Goal: Task Accomplishment & Management: Use online tool/utility

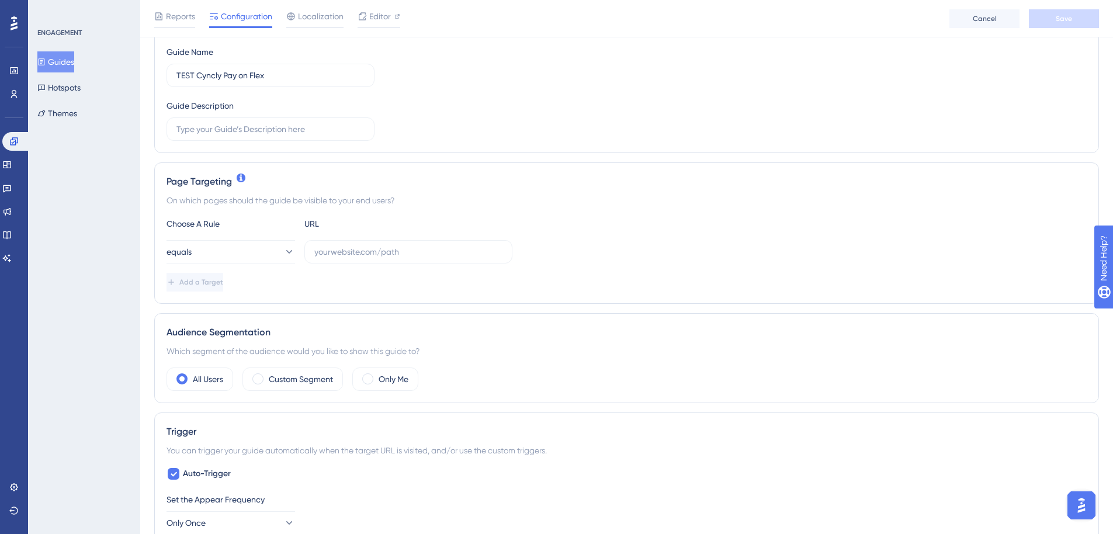
scroll to position [195, 0]
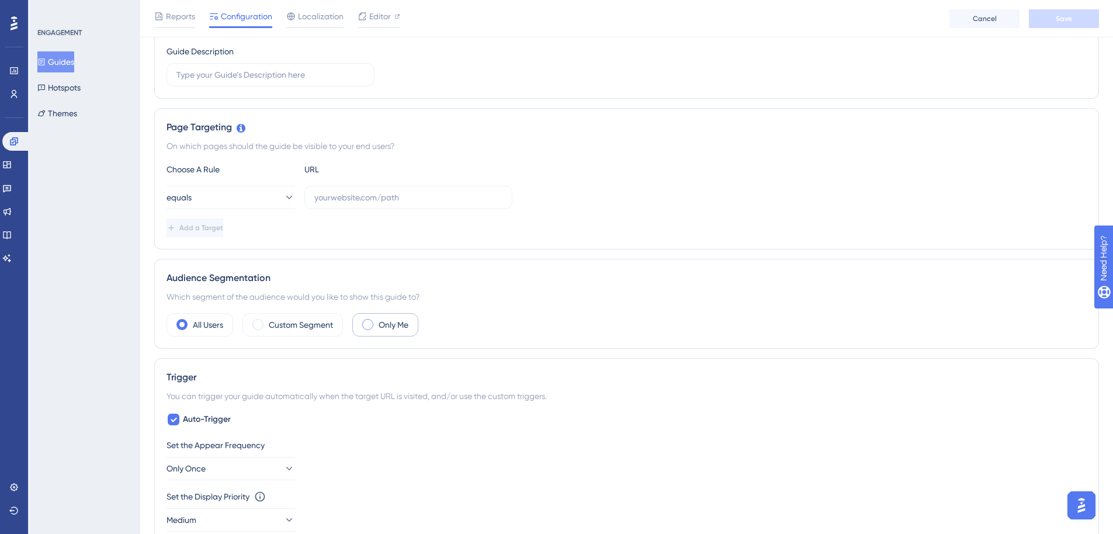
click at [367, 328] on span at bounding box center [367, 324] width 11 height 11
click at [377, 321] on input "radio" at bounding box center [377, 321] width 0 height 0
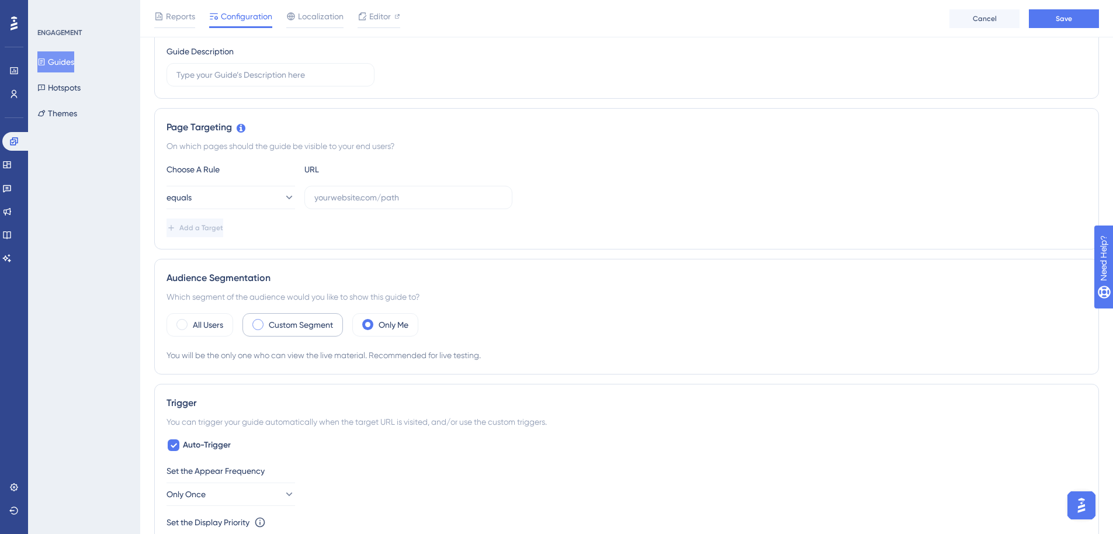
click at [277, 327] on label "Custom Segment" at bounding box center [301, 325] width 64 height 14
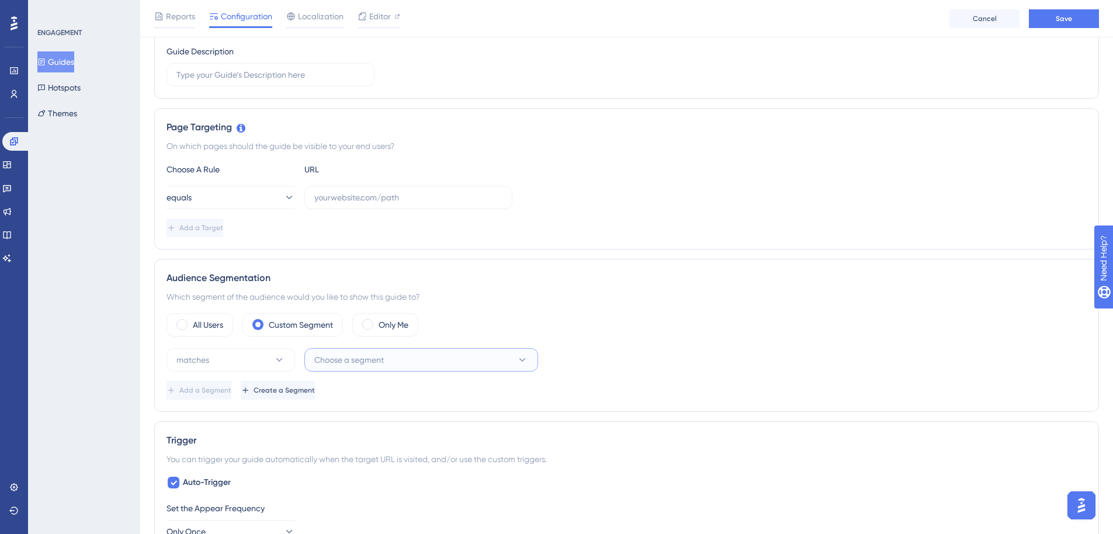
drag, startPoint x: 335, startPoint y: 360, endPoint x: 352, endPoint y: 360, distance: 17.5
click at [342, 360] on span "Choose a segment" at bounding box center [349, 360] width 70 height 14
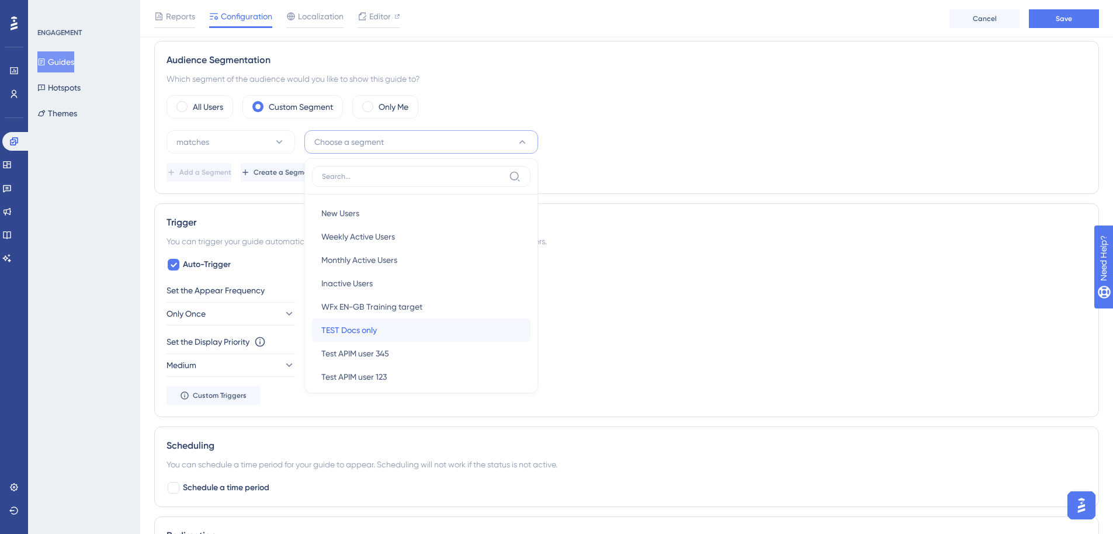
click at [403, 330] on div "TEST Docs only TEST Docs only" at bounding box center [421, 329] width 200 height 23
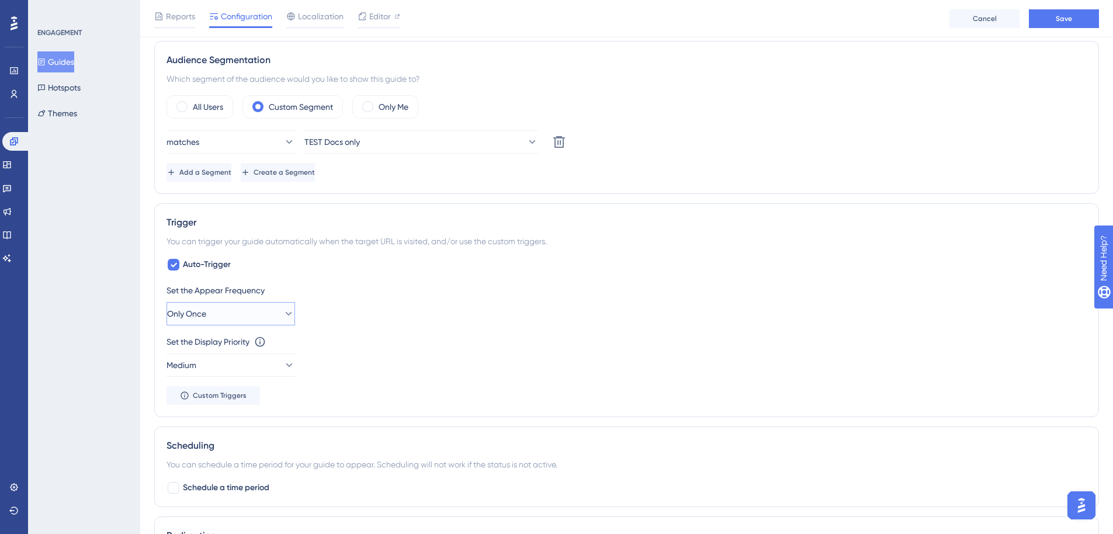
click at [272, 320] on button "Only Once" at bounding box center [230, 313] width 129 height 23
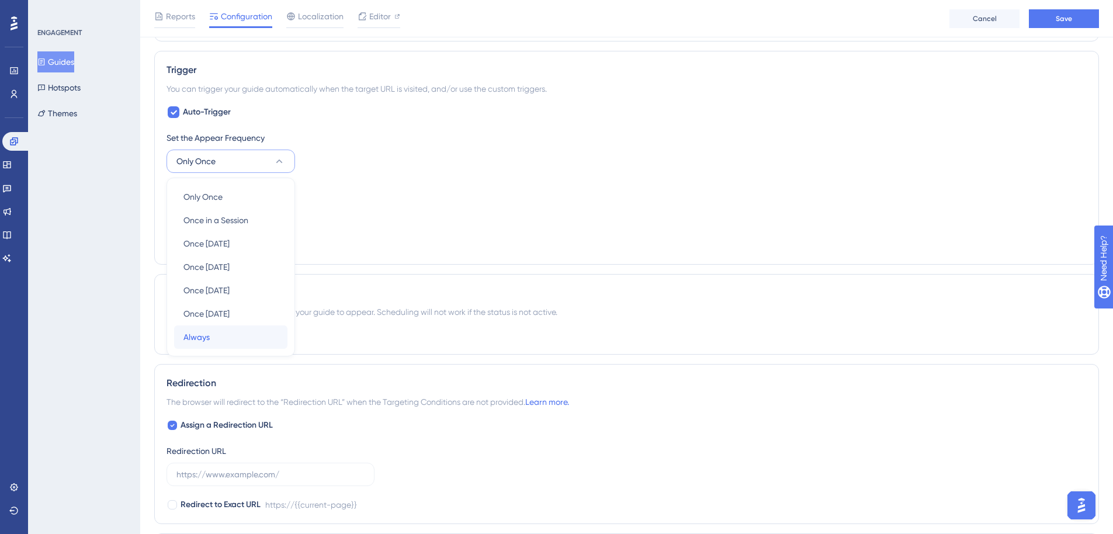
drag, startPoint x: 219, startPoint y: 339, endPoint x: 225, endPoint y: 337, distance: 6.1
click at [218, 339] on div "Always Always" at bounding box center [230, 336] width 95 height 23
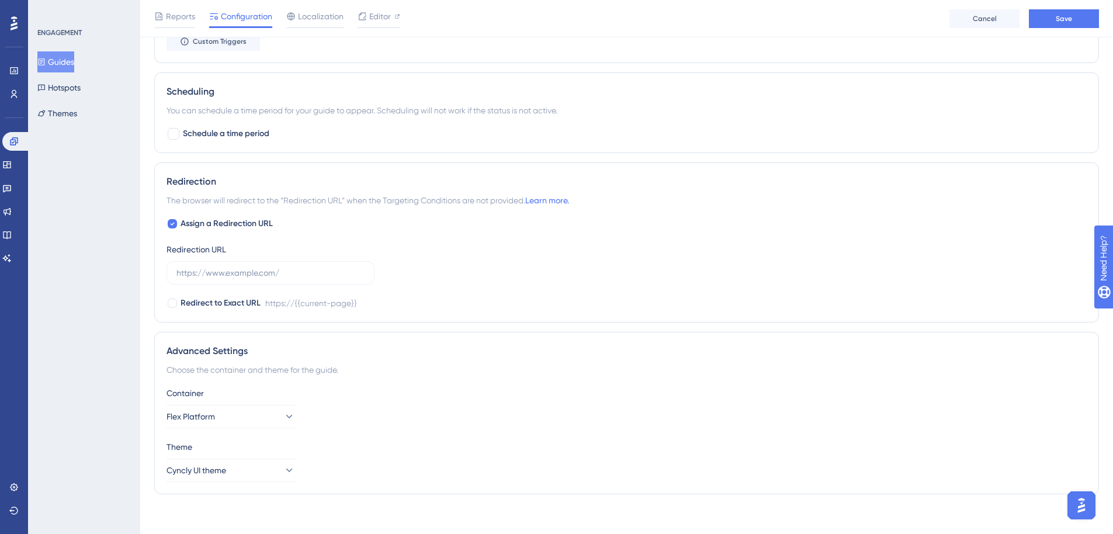
scroll to position [895, 0]
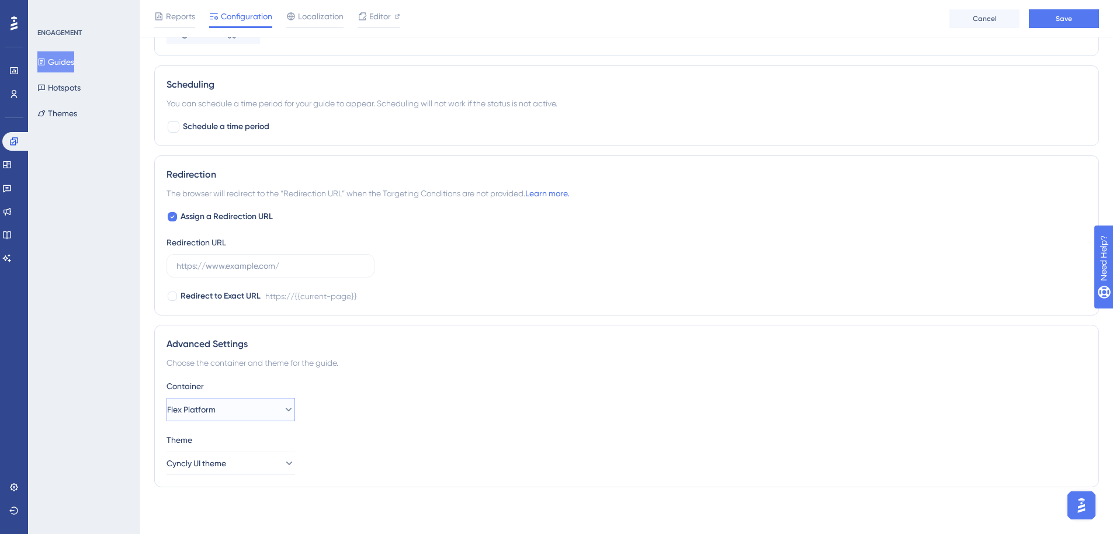
click at [283, 412] on icon at bounding box center [289, 410] width 12 height 12
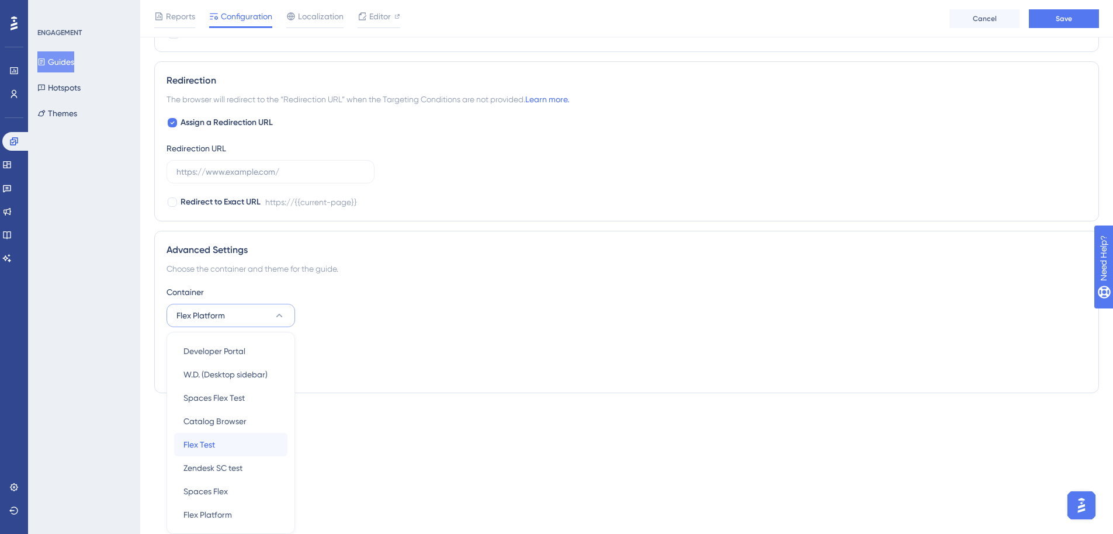
click at [211, 446] on span "Flex Test" at bounding box center [199, 445] width 32 height 14
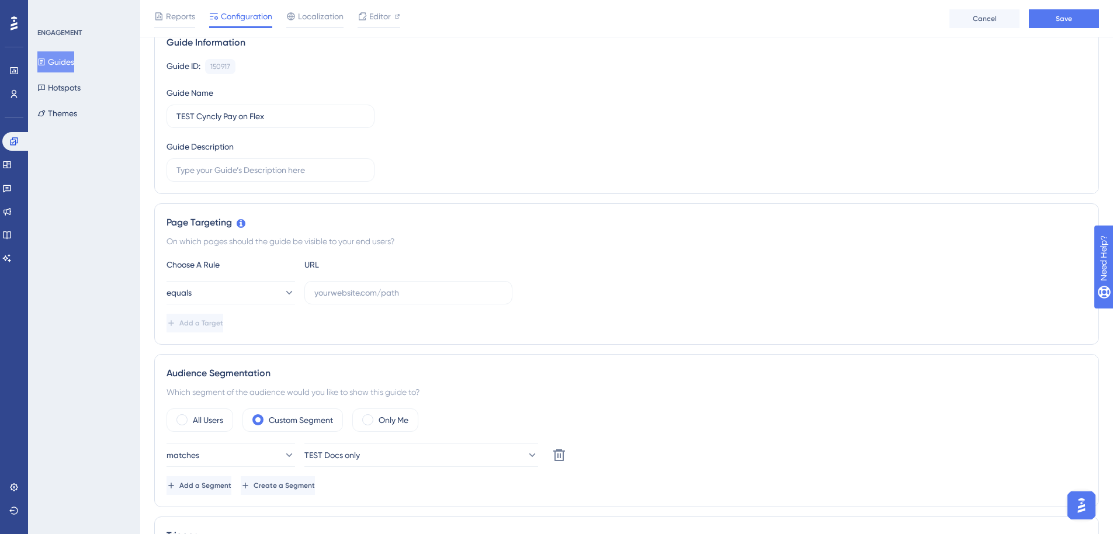
scroll to position [0, 0]
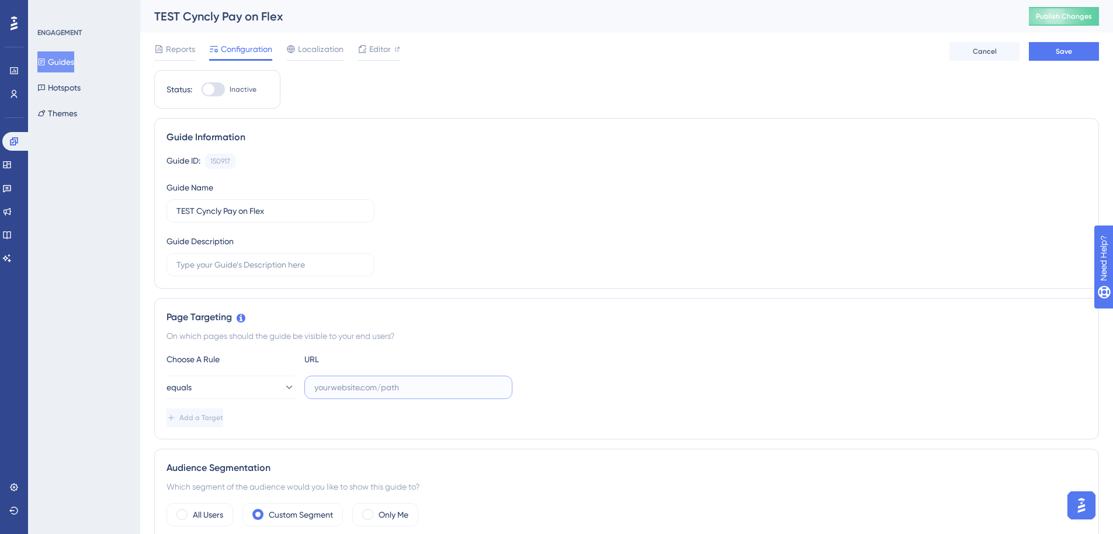
click at [383, 385] on input "text" at bounding box center [408, 387] width 188 height 13
drag, startPoint x: 331, startPoint y: 395, endPoint x: 338, endPoint y: 387, distance: 10.8
click at [332, 395] on label at bounding box center [408, 387] width 208 height 23
click at [332, 394] on input "text" at bounding box center [408, 387] width 188 height 13
drag, startPoint x: 413, startPoint y: 388, endPoint x: 140, endPoint y: 388, distance: 273.4
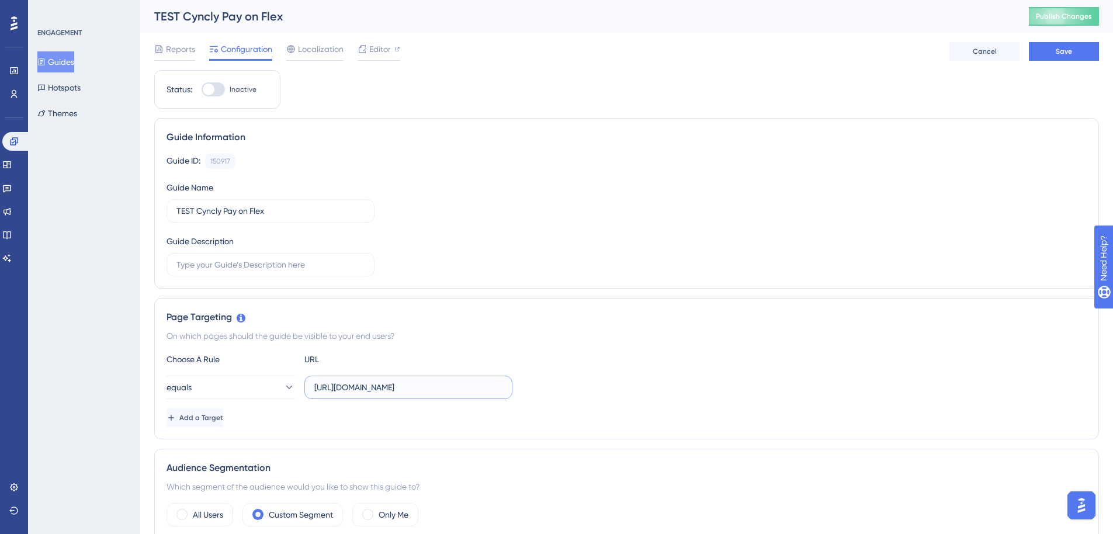
paste input "#/"
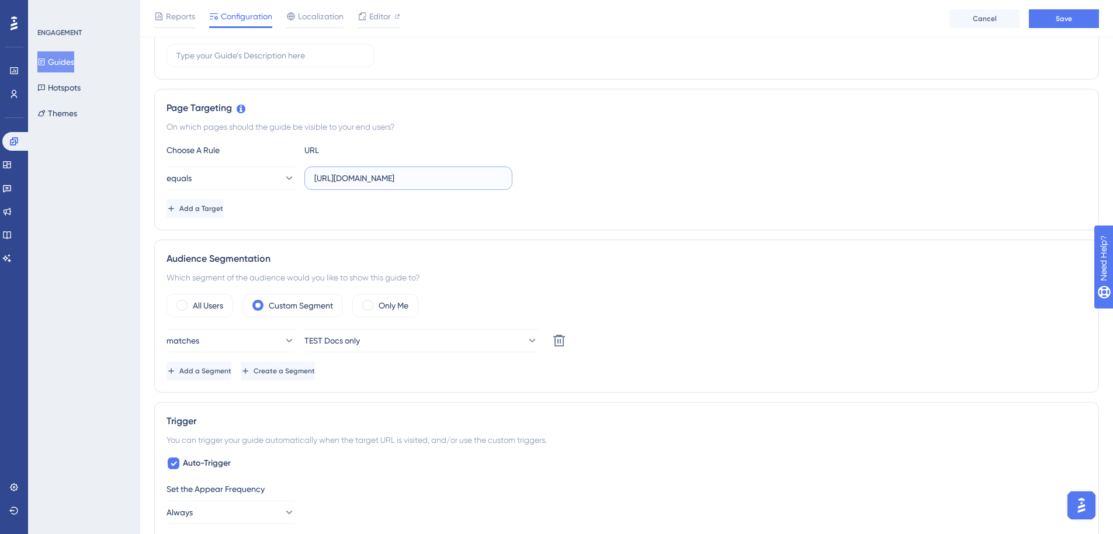
scroll to position [292, 0]
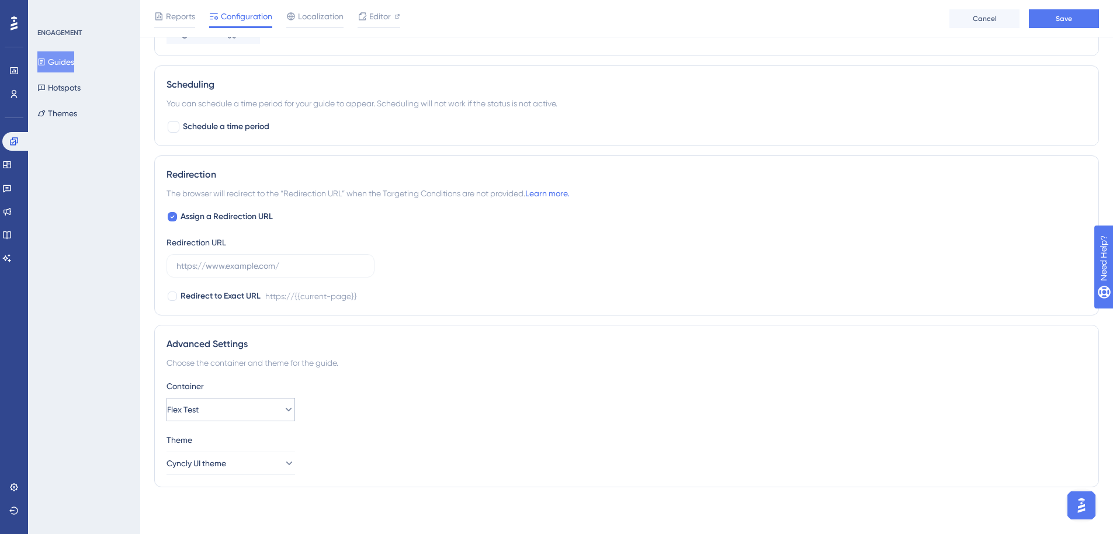
type input "[URL][DOMAIN_NAME]"
click at [283, 412] on icon at bounding box center [289, 410] width 12 height 12
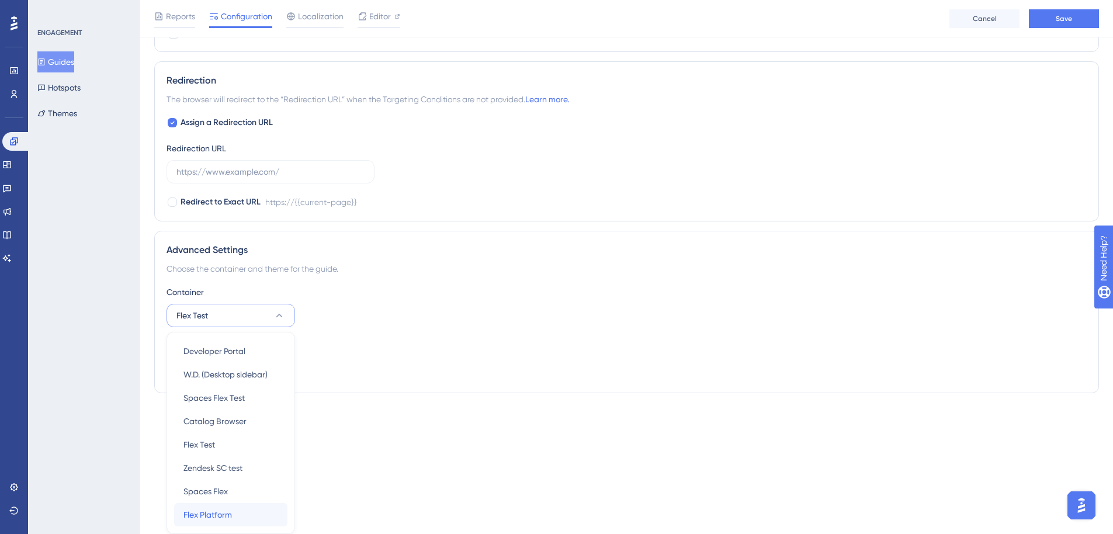
click at [234, 515] on div "Flex Platform Flex Platform" at bounding box center [230, 514] width 95 height 23
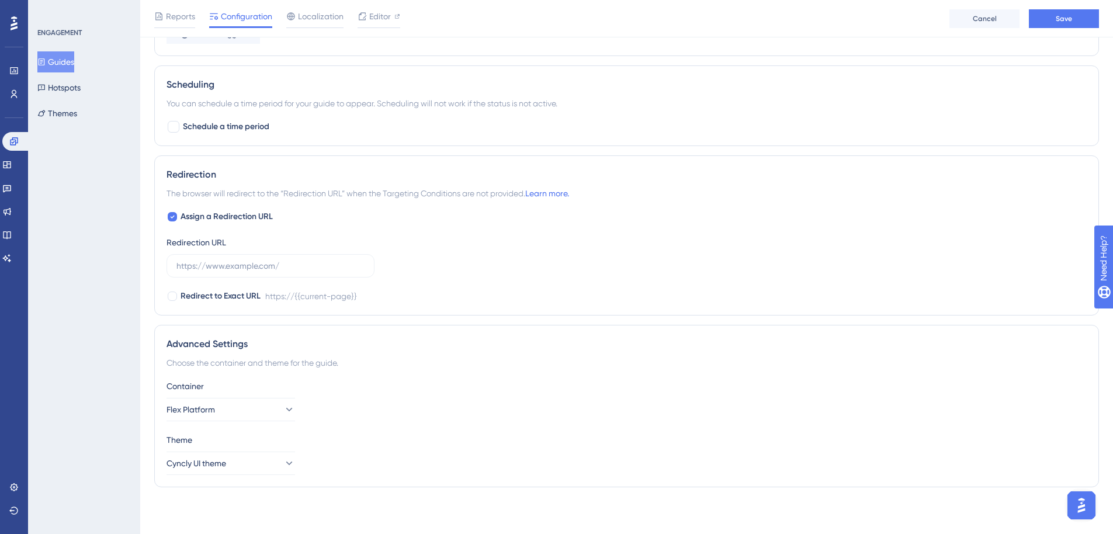
scroll to position [895, 0]
click at [1054, 23] on button "Save" at bounding box center [1064, 18] width 70 height 19
drag, startPoint x: 173, startPoint y: 220, endPoint x: 194, endPoint y: 221, distance: 21.1
click at [174, 220] on icon at bounding box center [172, 216] width 5 height 9
checkbox input "false"
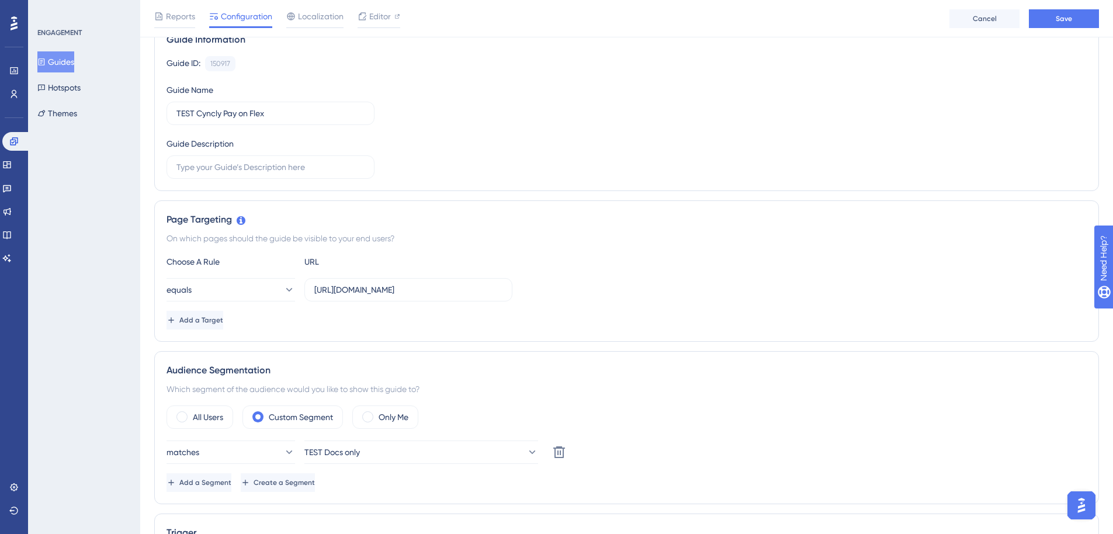
scroll to position [0, 0]
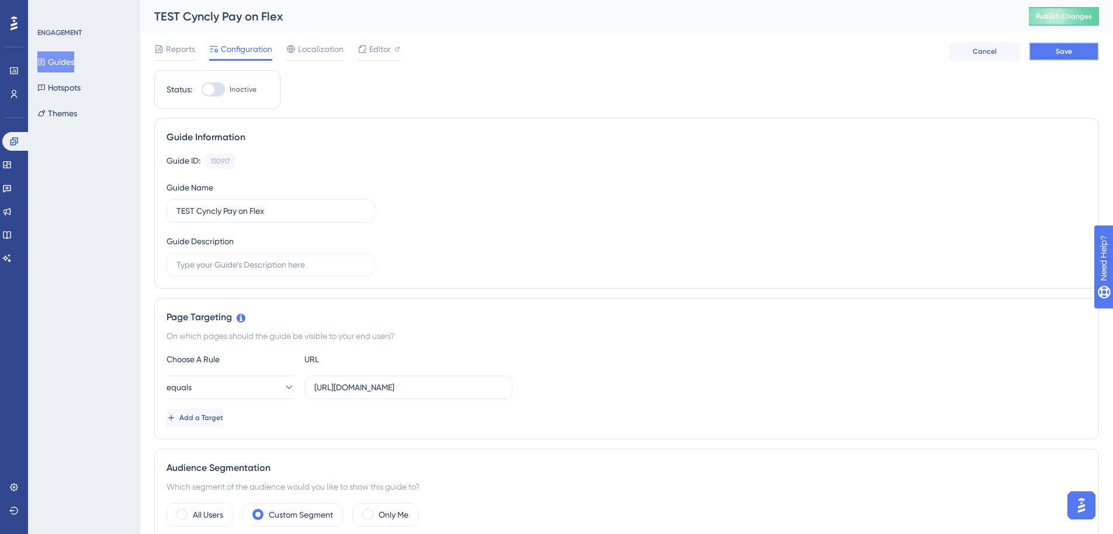
click at [1068, 51] on span "Save" at bounding box center [1064, 51] width 16 height 9
click at [371, 56] on div "Editor" at bounding box center [379, 51] width 43 height 19
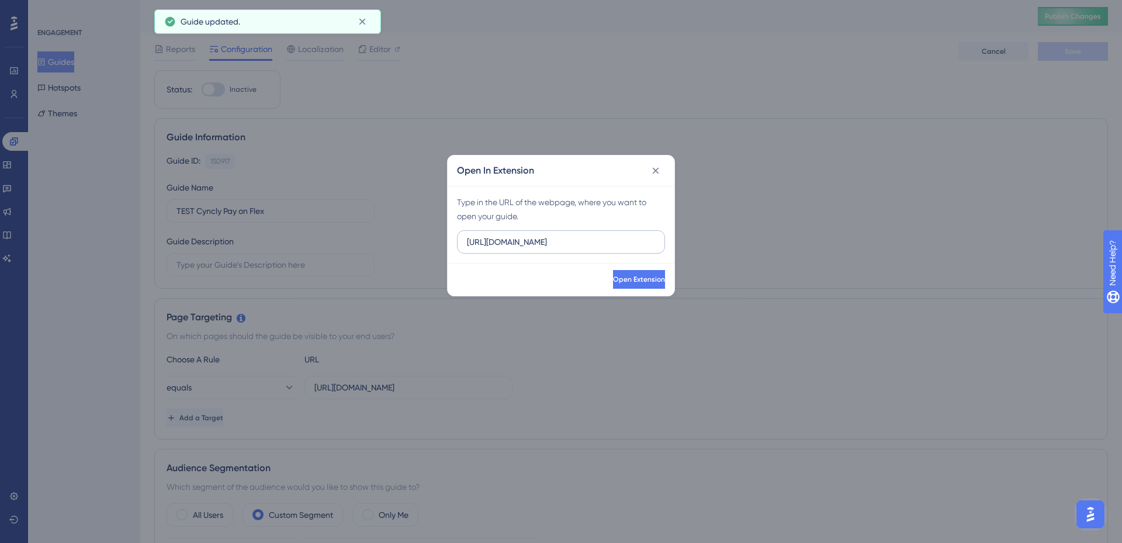
click at [515, 244] on input "[URL][DOMAIN_NAME]" at bounding box center [561, 241] width 188 height 13
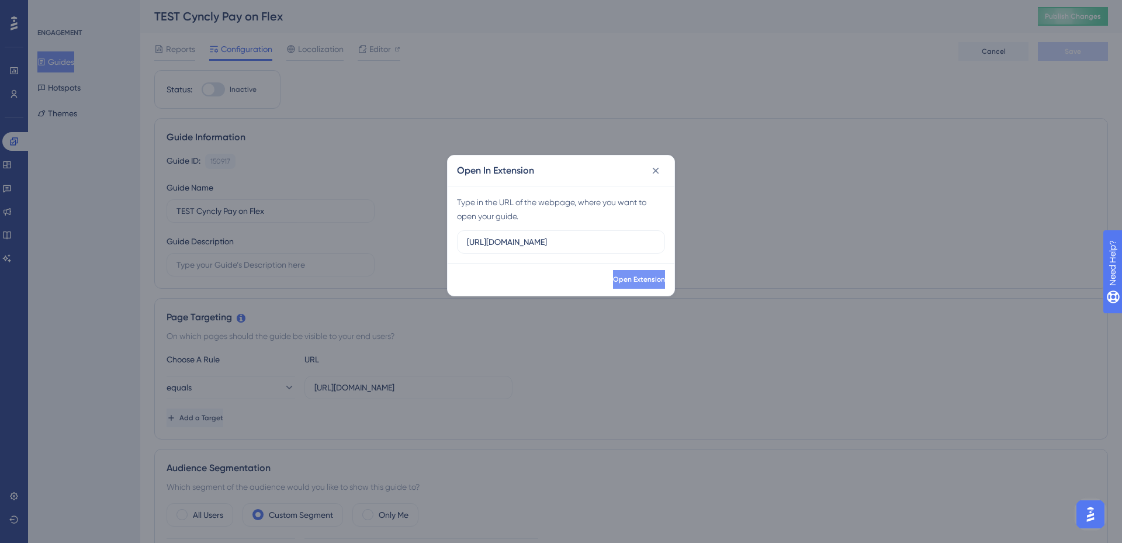
type input "[URL][DOMAIN_NAME]"
click at [635, 273] on button "Open Extension" at bounding box center [637, 279] width 54 height 19
click at [656, 172] on icon at bounding box center [656, 171] width 12 height 12
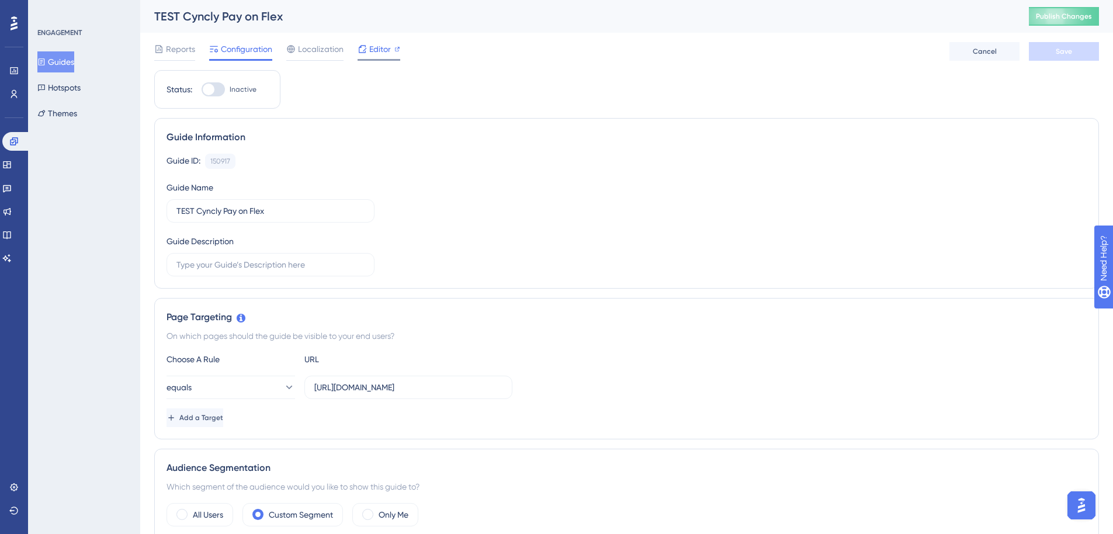
click at [381, 48] on span "Editor" at bounding box center [380, 49] width 22 height 14
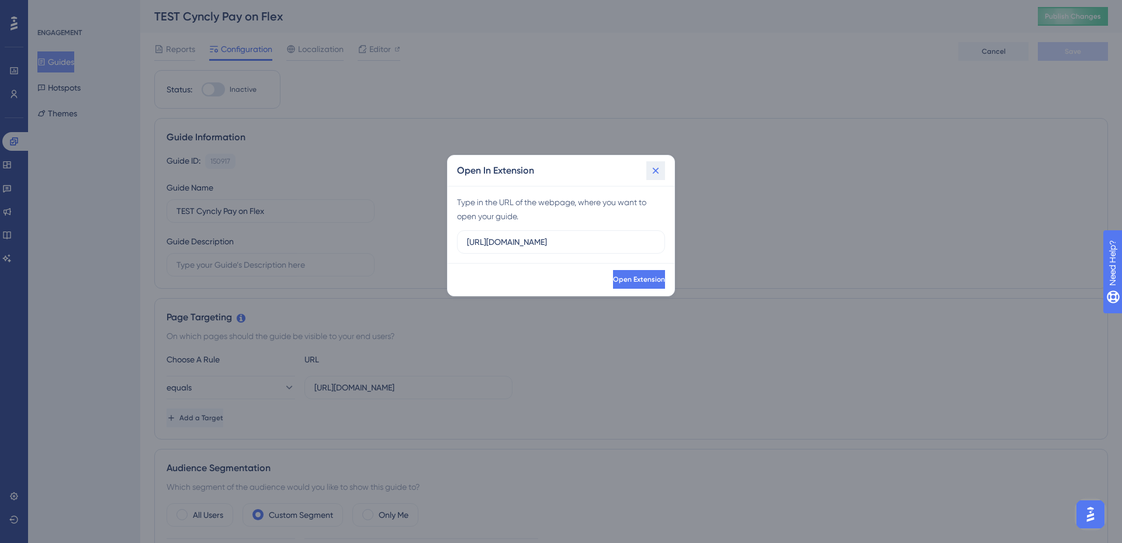
click at [653, 170] on icon at bounding box center [656, 171] width 12 height 12
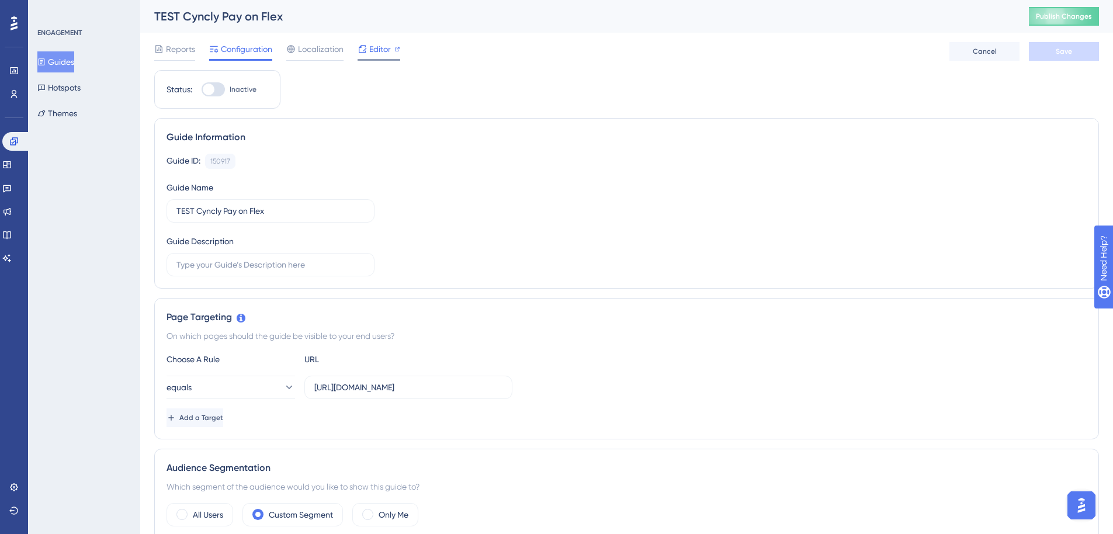
drag, startPoint x: 398, startPoint y: 52, endPoint x: 387, endPoint y: 52, distance: 11.1
click at [387, 52] on div "Editor" at bounding box center [379, 49] width 43 height 14
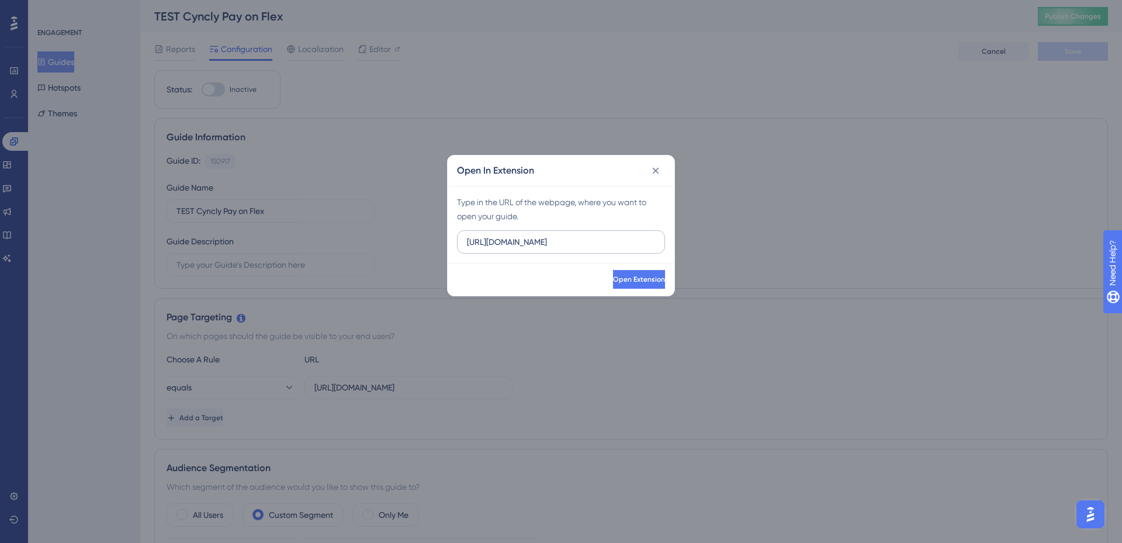
click at [512, 238] on input "[URL][DOMAIN_NAME]" at bounding box center [561, 241] width 188 height 13
click at [554, 245] on input "[URL][DOMAIN_NAME]" at bounding box center [561, 241] width 188 height 13
type input "[URL][DOMAIN_NAME]"
click at [615, 275] on span "Open Extension" at bounding box center [638, 279] width 52 height 9
click at [655, 172] on icon at bounding box center [656, 171] width 12 height 12
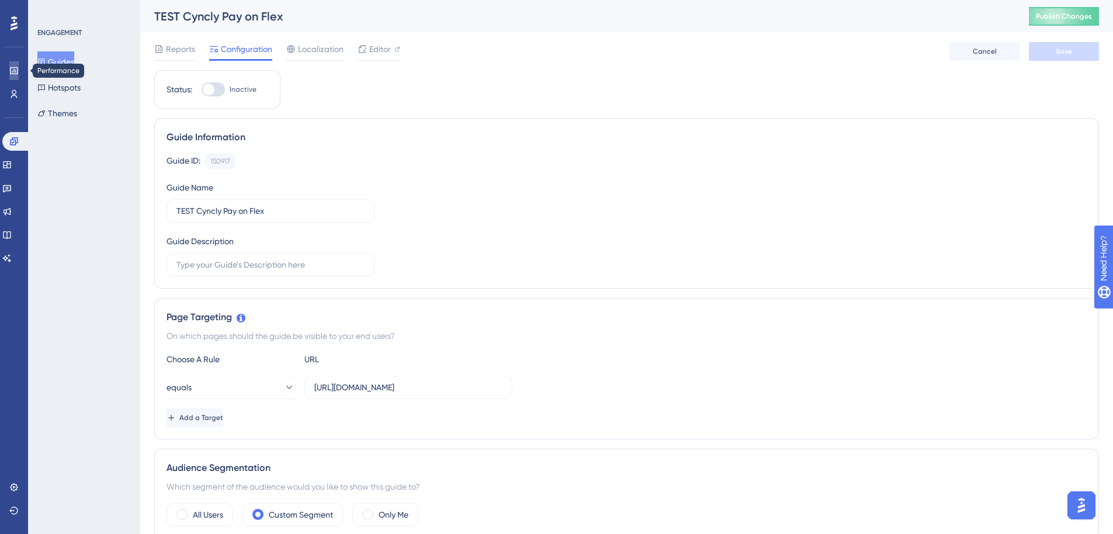
click at [13, 73] on icon at bounding box center [13, 70] width 9 height 9
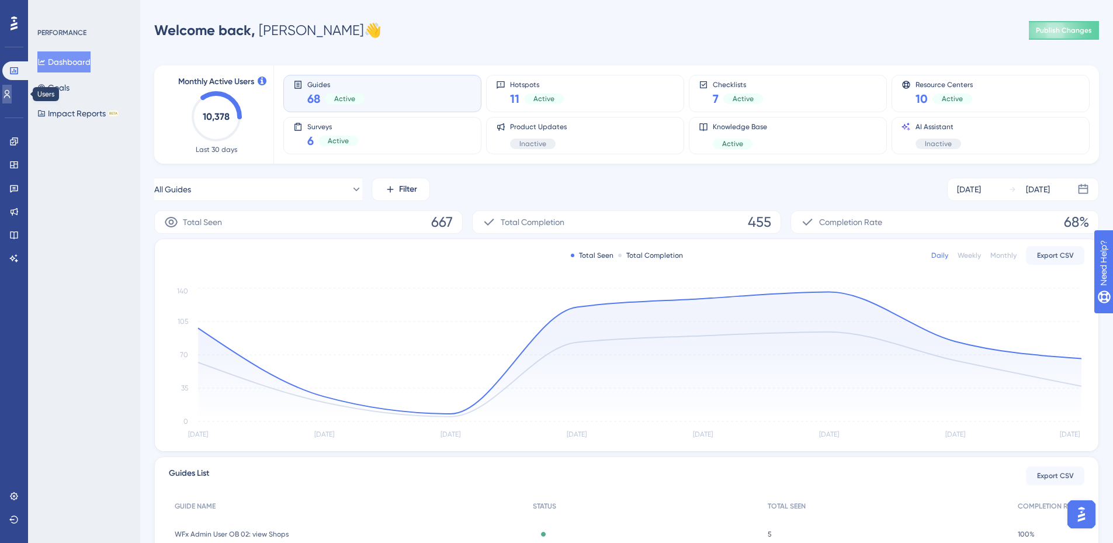
click at [12, 93] on icon at bounding box center [6, 93] width 9 height 9
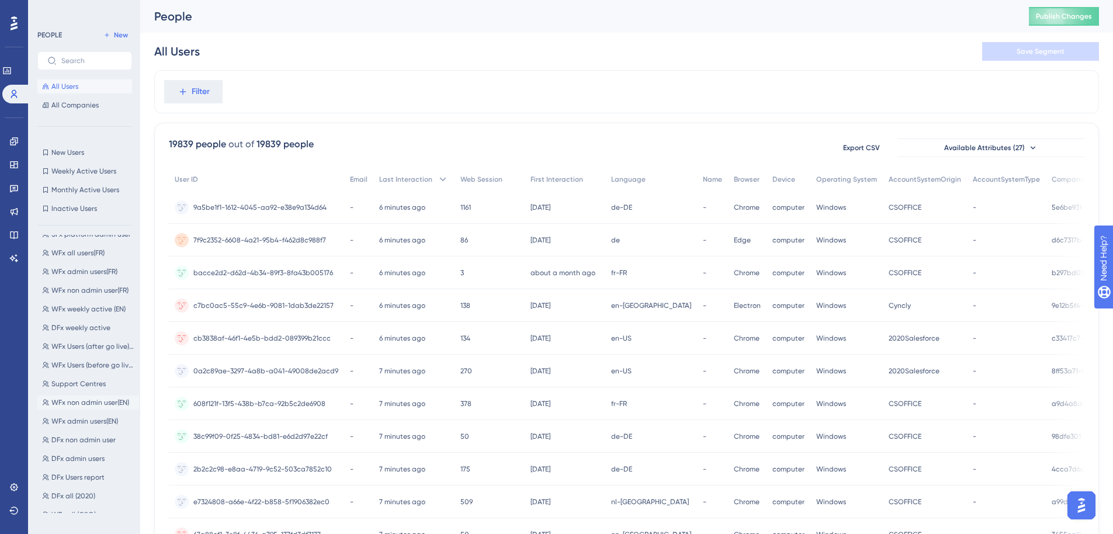
scroll to position [292, 0]
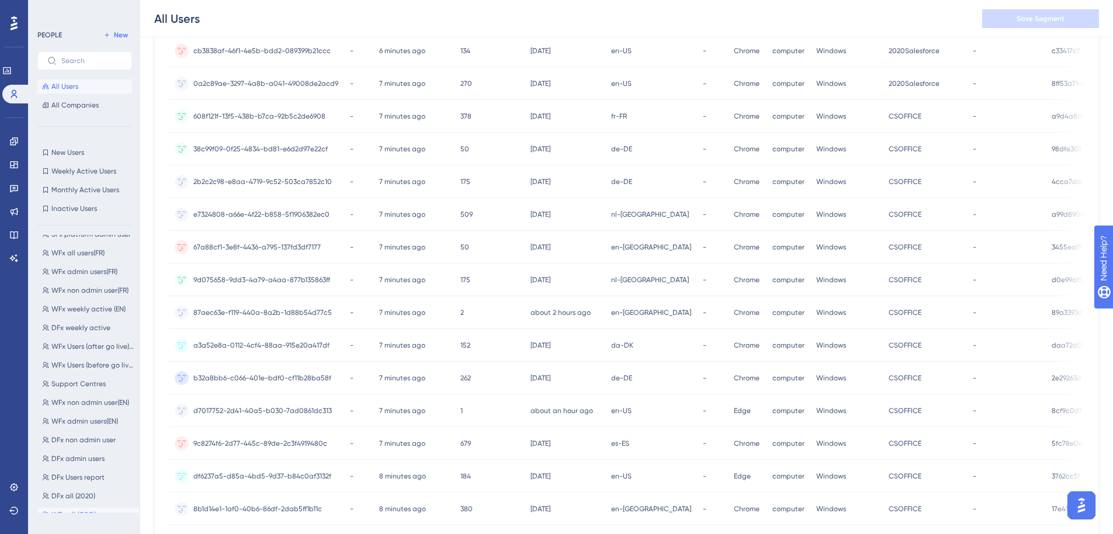
click at [71, 515] on span "WFx all (CSO)" at bounding box center [73, 514] width 44 height 9
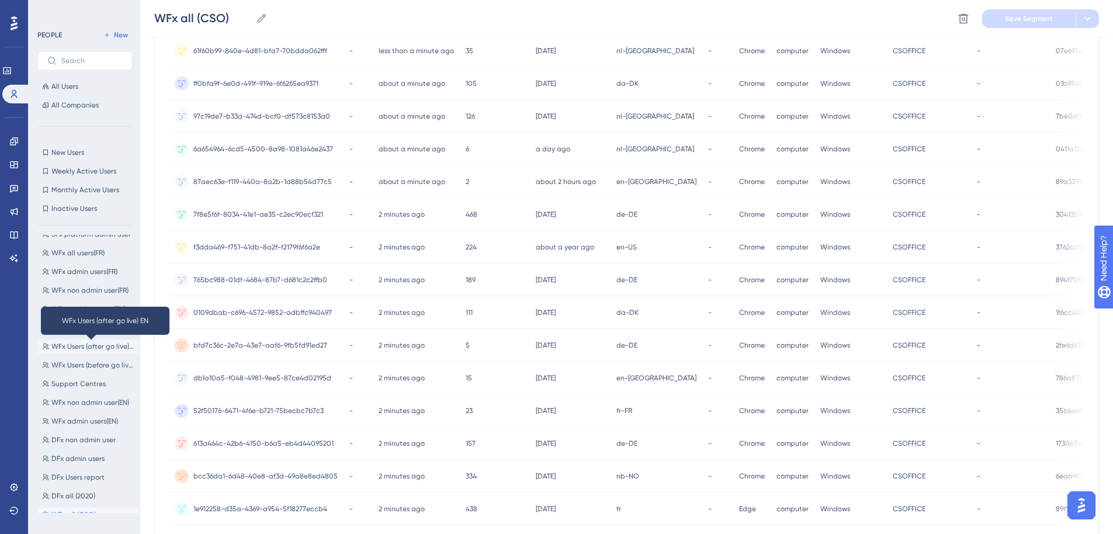
click at [81, 346] on span "WFx Users (after go live) EN" at bounding box center [92, 346] width 83 height 9
type input "WFx Users (after go live) EN"
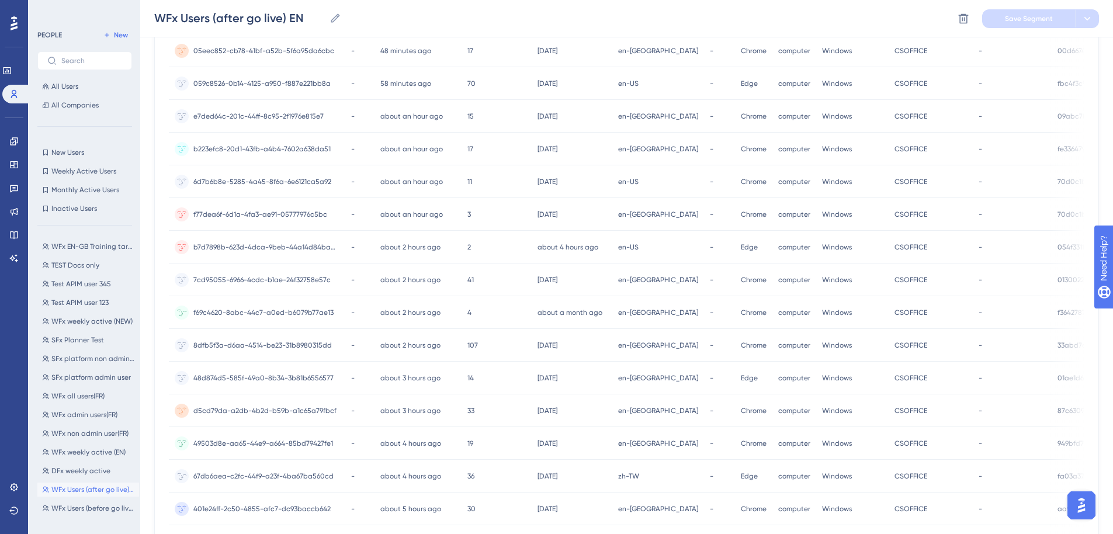
scroll to position [0, 0]
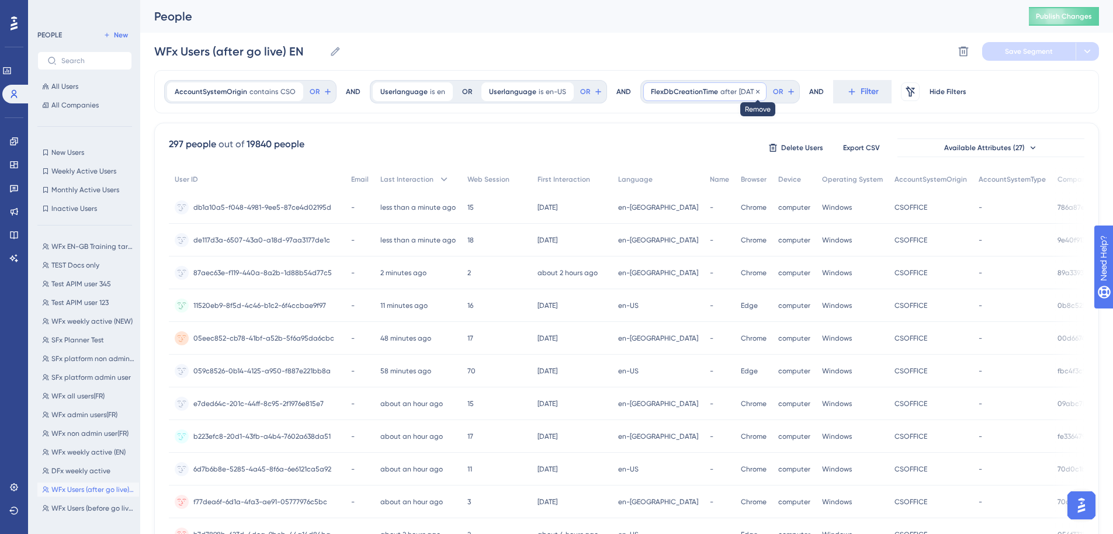
click at [760, 91] on icon at bounding box center [757, 91] width 7 height 7
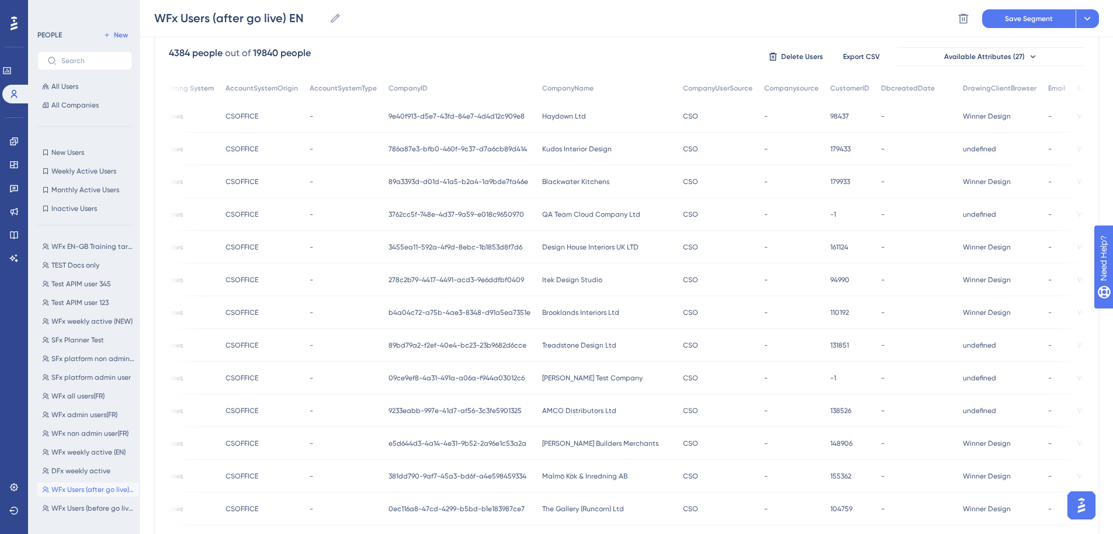
scroll to position [0, 9]
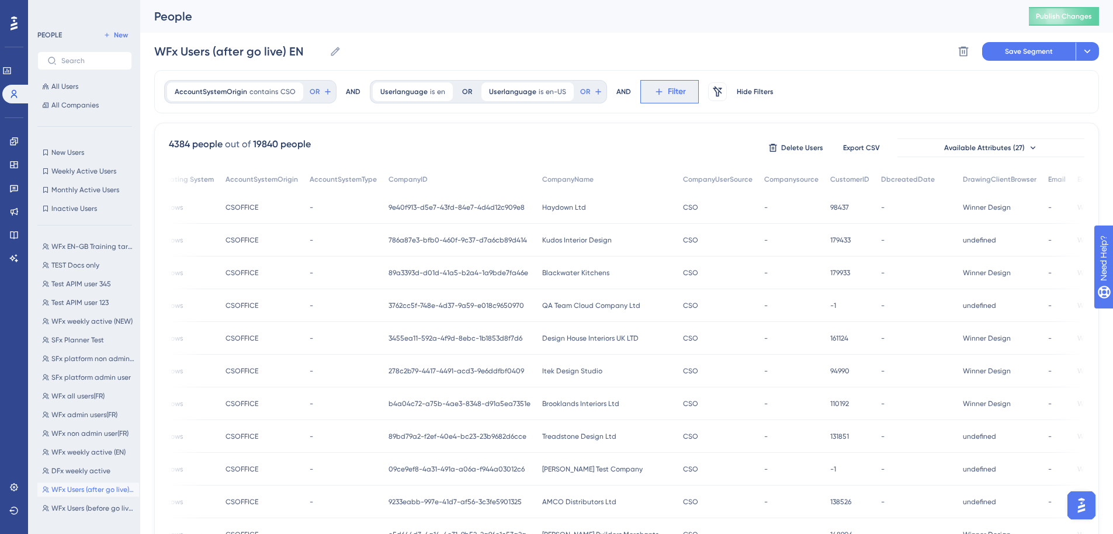
click at [648, 91] on button "Filter" at bounding box center [669, 91] width 58 height 23
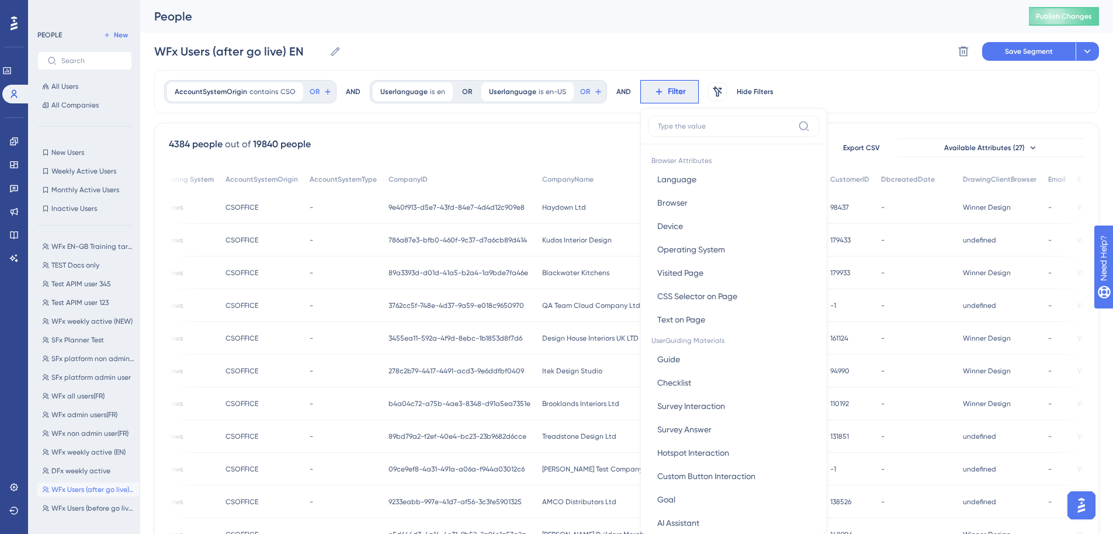
scroll to position [38, 9]
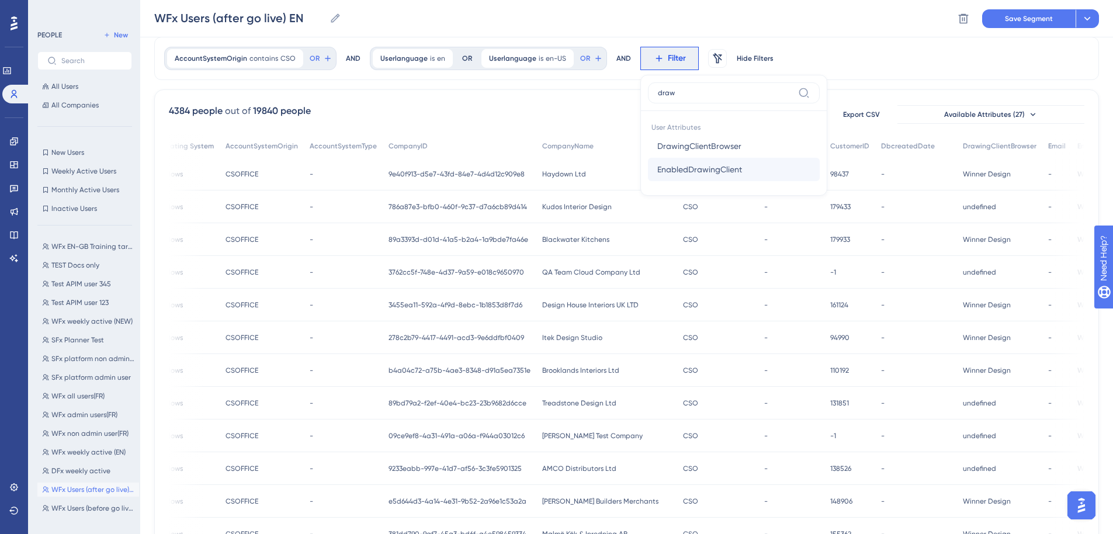
type input "draw"
click at [691, 166] on span "EnabledDrawingClient" at bounding box center [699, 169] width 85 height 14
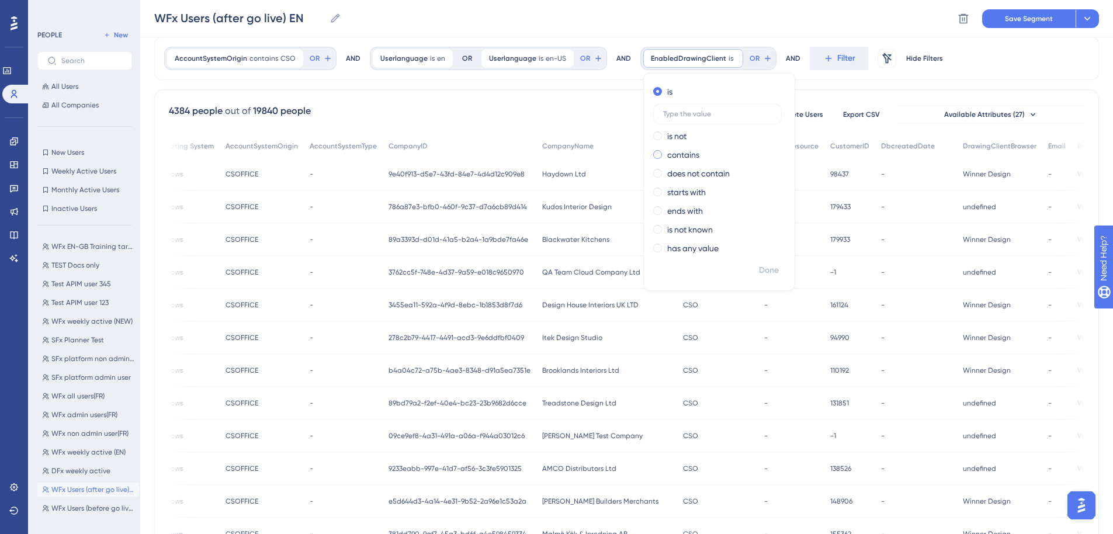
click at [667, 152] on label "contains" at bounding box center [683, 155] width 32 height 14
click at [678, 152] on input "text" at bounding box center [717, 151] width 109 height 8
type input "Winner"
click at [759, 274] on span "Done" at bounding box center [769, 270] width 20 height 14
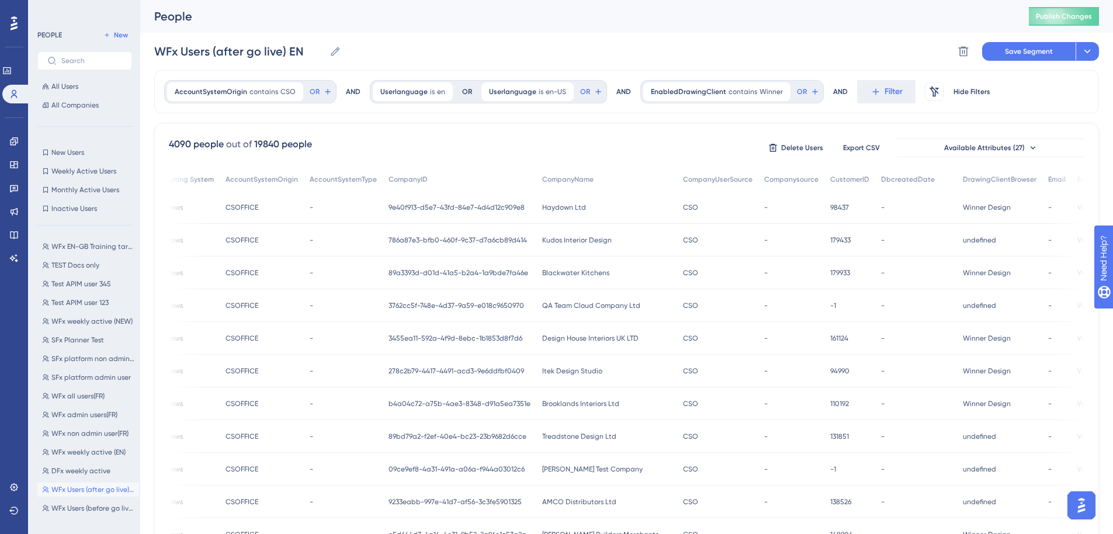
scroll to position [0, 0]
drag, startPoint x: 559, startPoint y: 92, endPoint x: 479, endPoint y: 93, distance: 80.0
click at [561, 92] on icon at bounding box center [564, 91] width 7 height 7
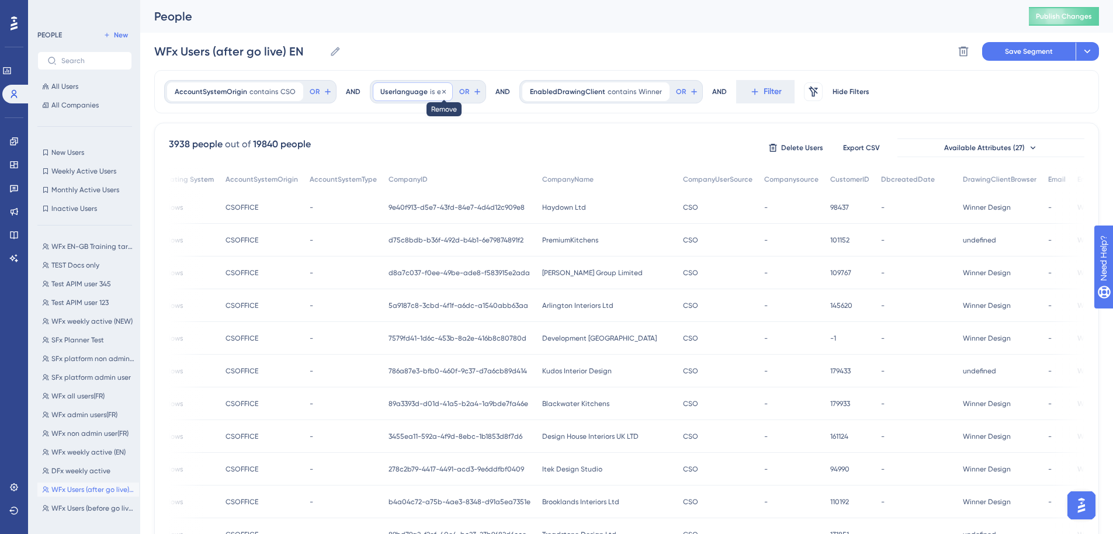
click at [442, 92] on icon at bounding box center [444, 91] width 4 height 4
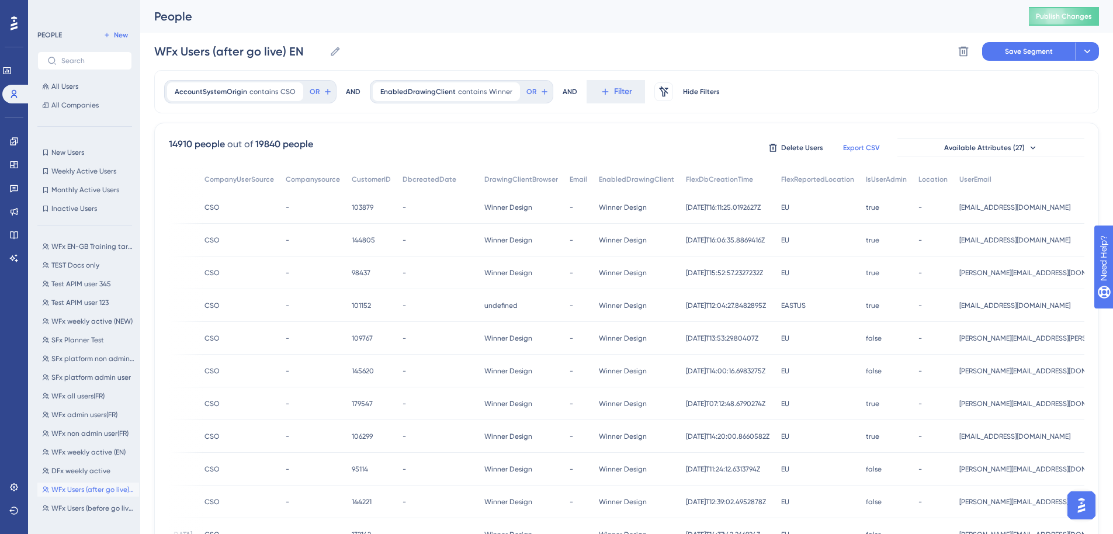
click at [858, 149] on span "Export CSV" at bounding box center [861, 147] width 37 height 9
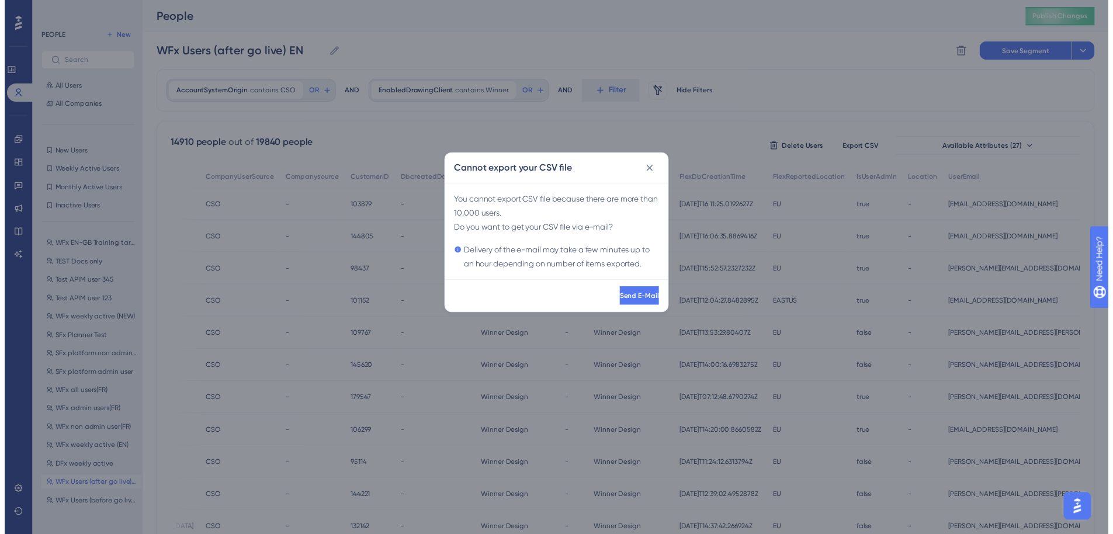
scroll to position [0, 1150]
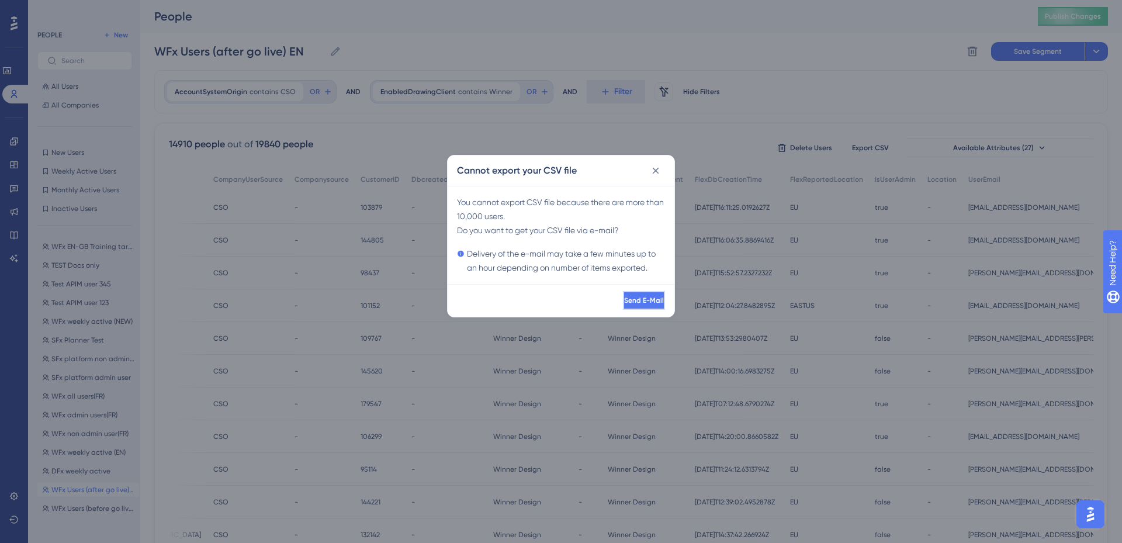
drag, startPoint x: 627, startPoint y: 303, endPoint x: 619, endPoint y: 301, distance: 7.8
click at [627, 303] on span "Send E-Mail" at bounding box center [644, 300] width 40 height 9
